Goal: Obtain resource: Obtain resource

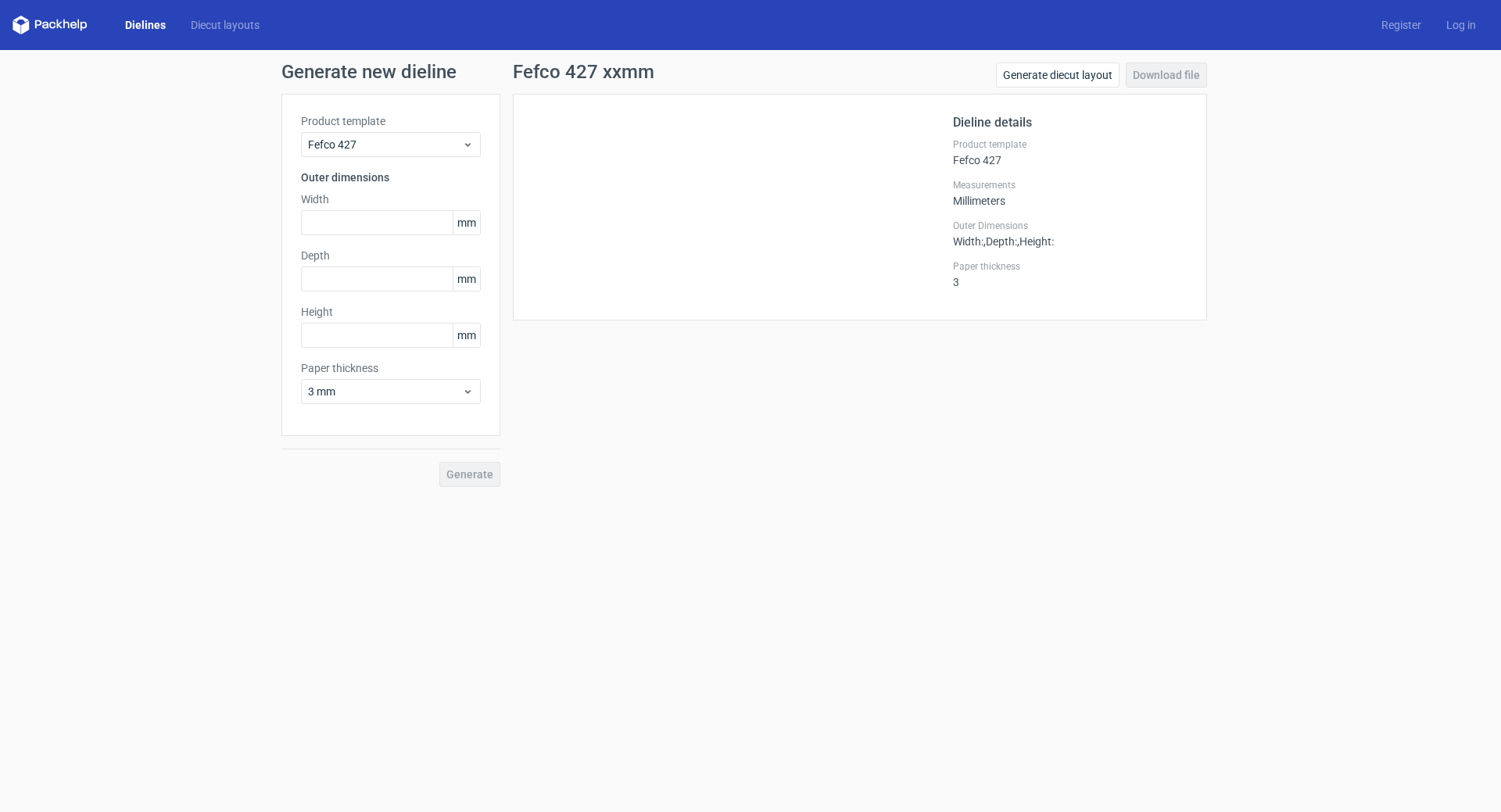
click at [136, 13] on div "Dielines Diecut layouts Register Log in" at bounding box center [750, 25] width 1501 height 50
click at [141, 20] on link "Dielines" at bounding box center [146, 26] width 66 height 16
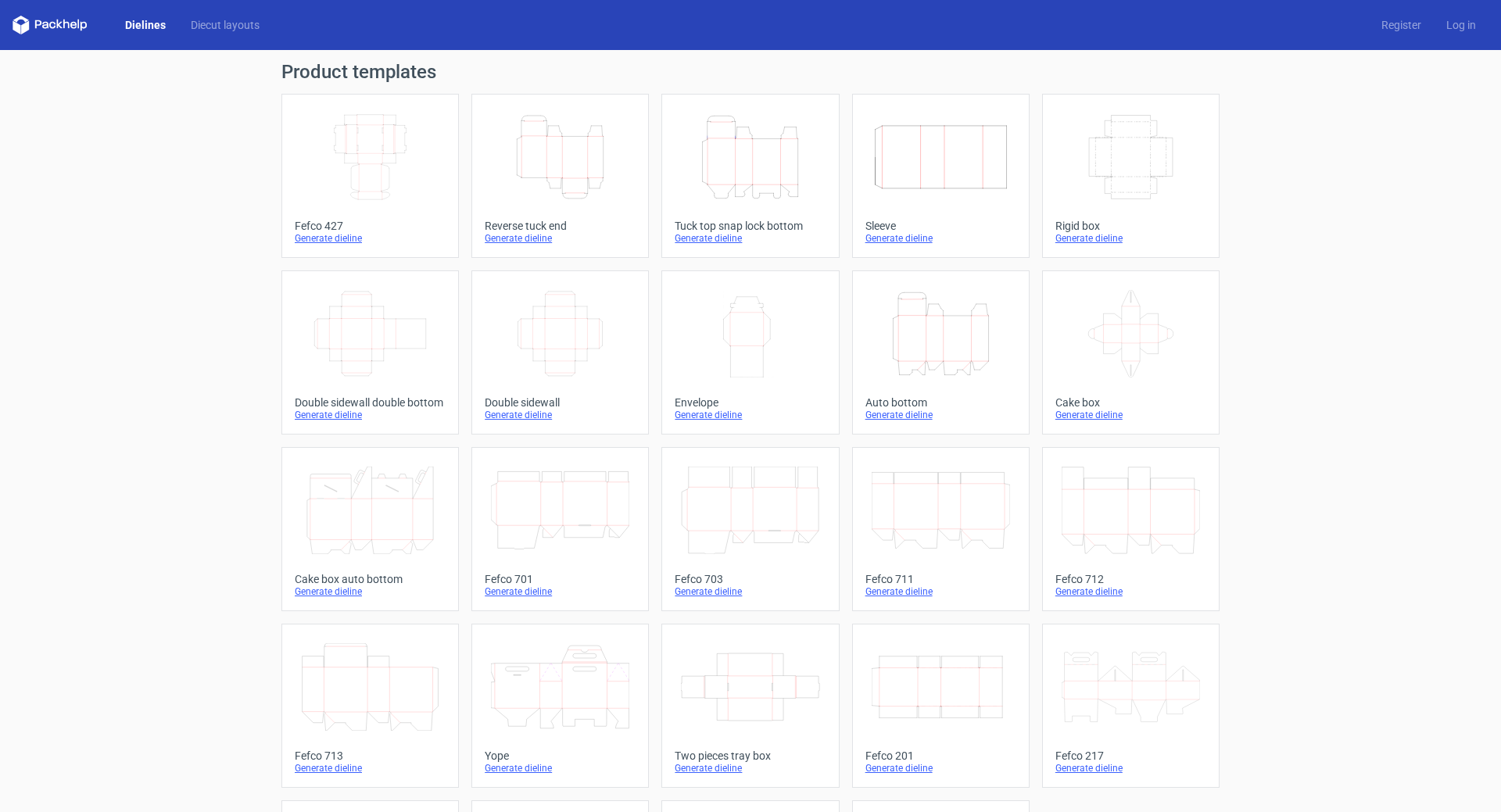
click at [369, 177] on icon "Width Depth Height" at bounding box center [369, 157] width 138 height 87
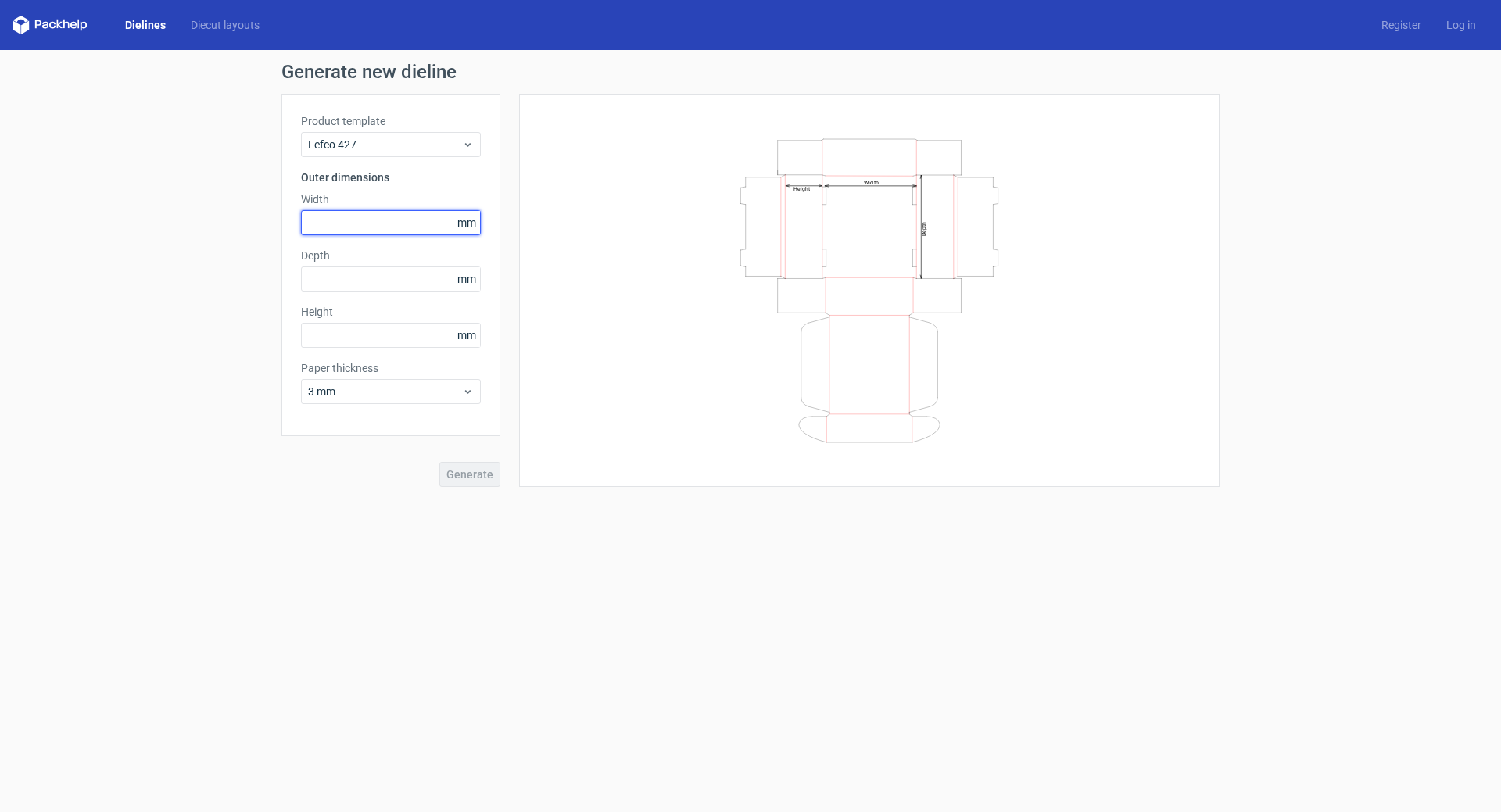
click at [349, 221] on input "text" at bounding box center [390, 222] width 180 height 25
click at [346, 225] on input "text" at bounding box center [390, 222] width 180 height 25
paste input "153"
type input "153"
click at [337, 276] on input "text" at bounding box center [390, 278] width 180 height 25
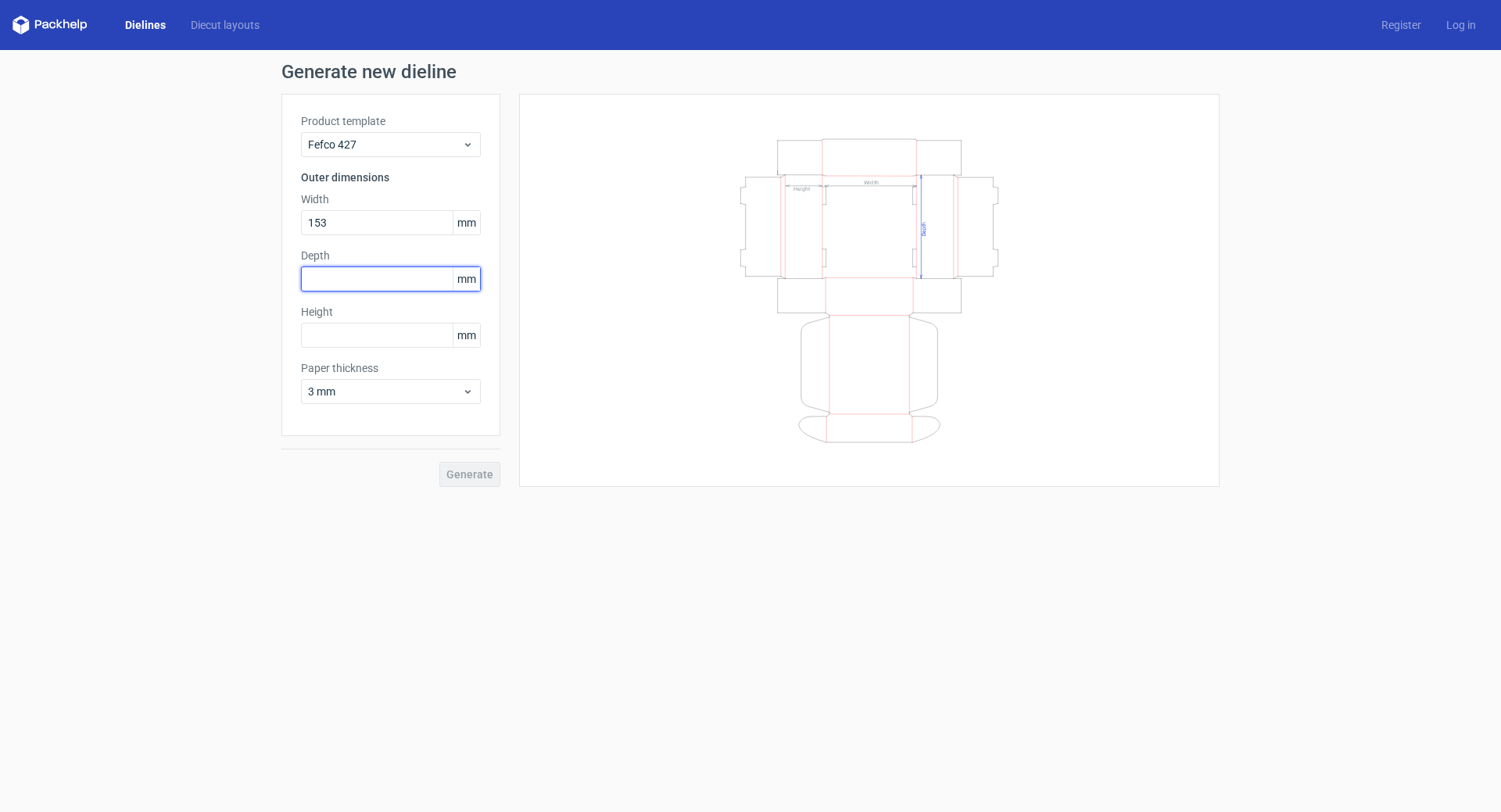
click at [325, 280] on input "text" at bounding box center [390, 278] width 180 height 25
paste input "163"
type input "163"
click at [342, 336] on input "text" at bounding box center [390, 335] width 180 height 25
drag, startPoint x: 356, startPoint y: 336, endPoint x: 251, endPoint y: 336, distance: 105.0
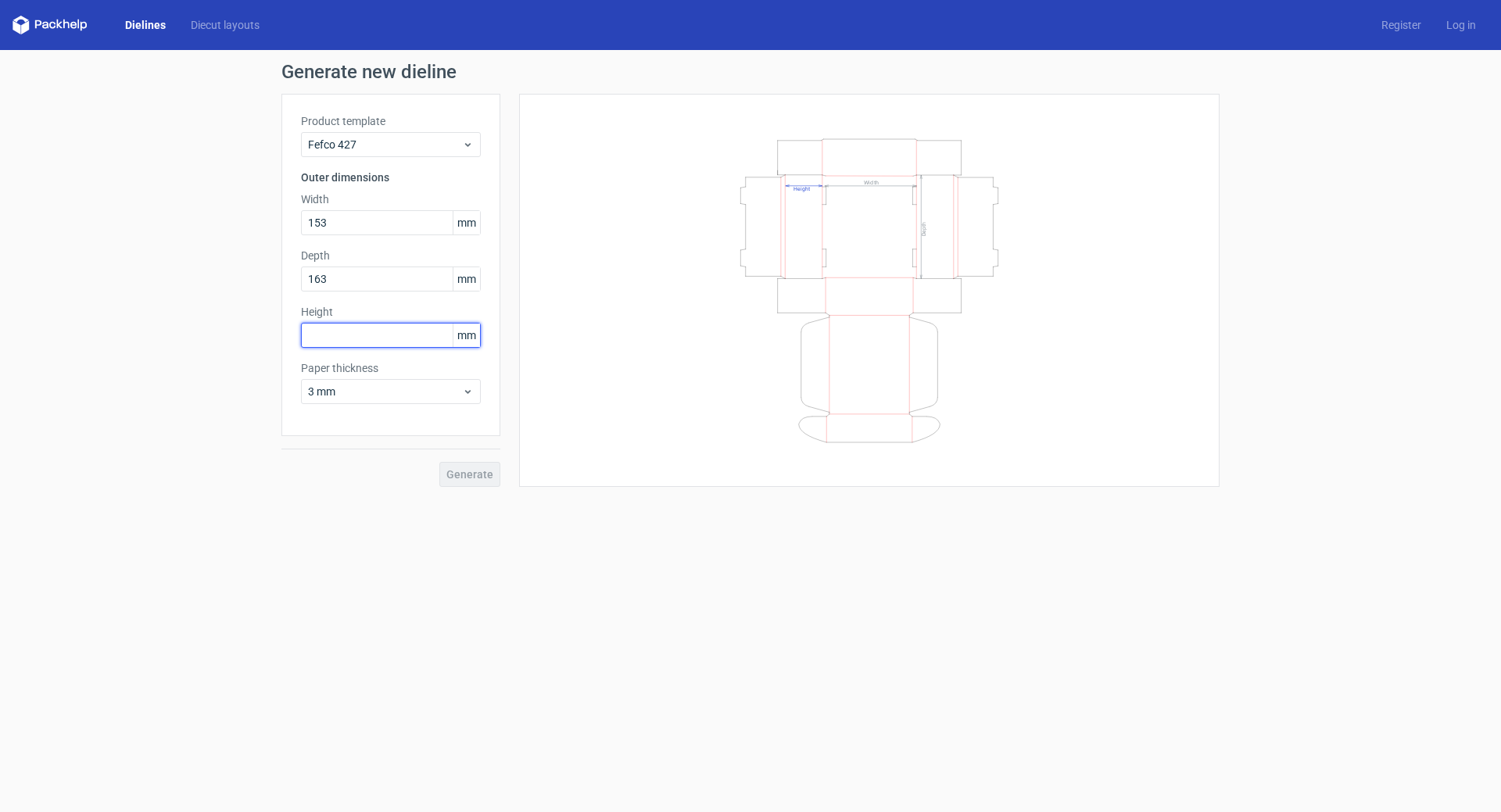
click at [251, 336] on div "Generate new dieline Product template Fefco 427 Outer dimensions Width 153 mm D…" at bounding box center [750, 275] width 1501 height 449
paste input "53"
type input "53"
click at [357, 389] on span "3 mm" at bounding box center [385, 392] width 154 height 16
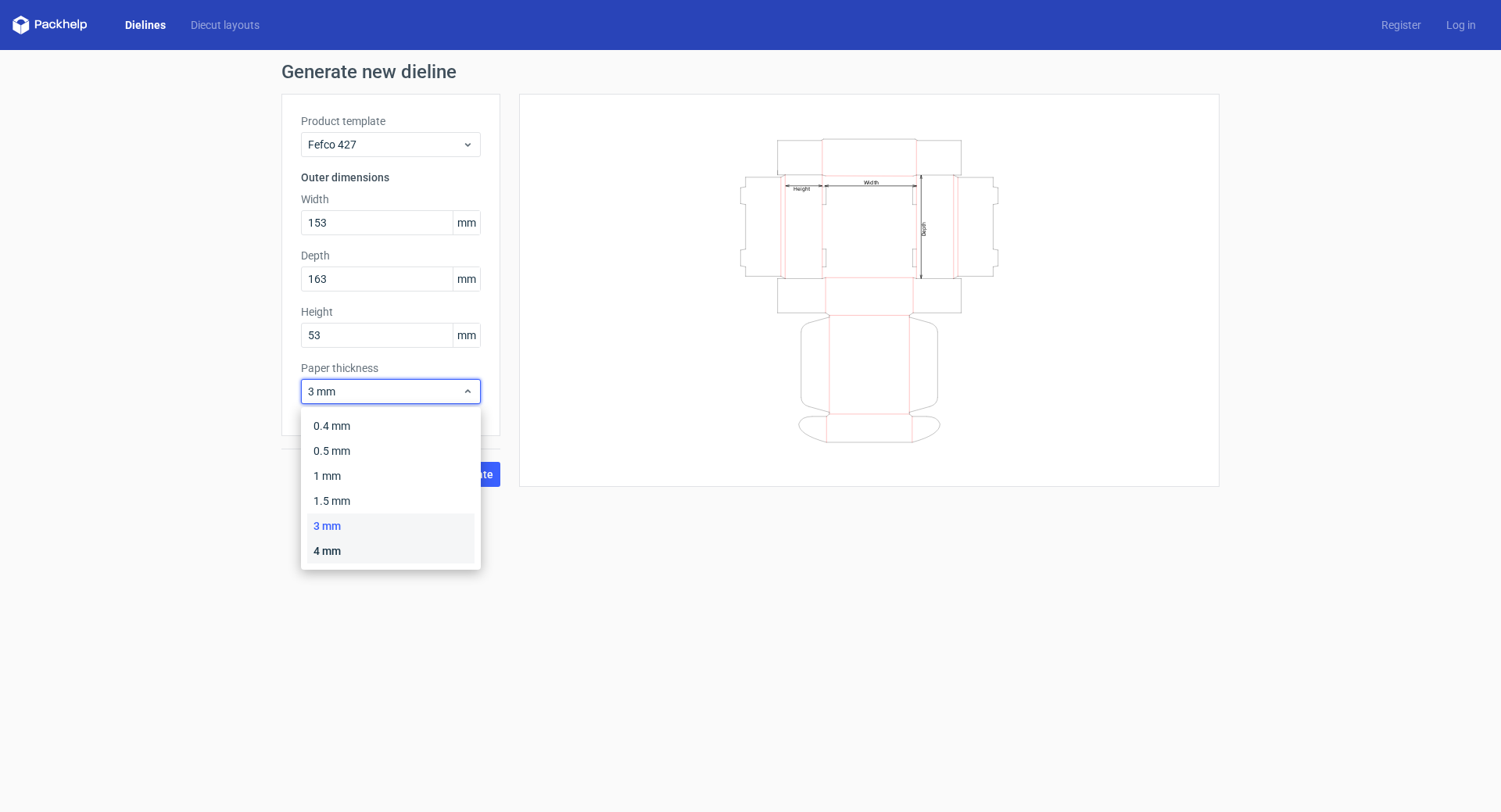
click at [352, 546] on div "4 mm" at bounding box center [390, 550] width 167 height 25
click at [457, 474] on span "Generate" at bounding box center [469, 474] width 47 height 11
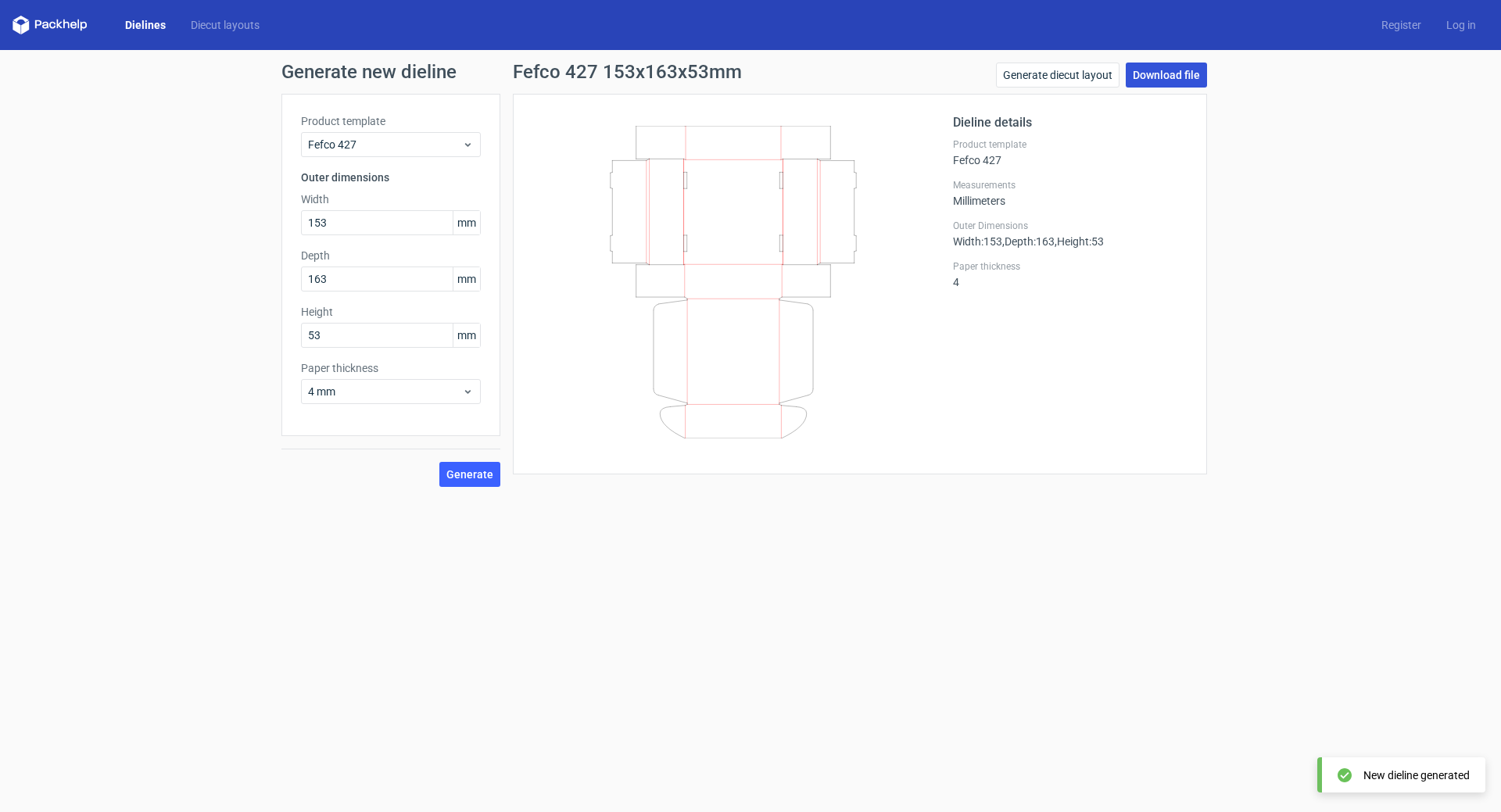
click at [1152, 72] on link "Download file" at bounding box center [1167, 74] width 82 height 25
